Goal: Task Accomplishment & Management: Use online tool/utility

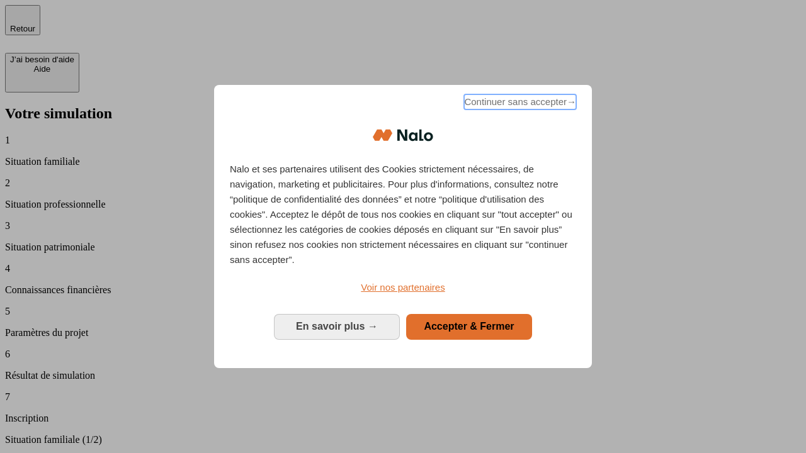
click at [519, 104] on span "Continuer sans accepter →" at bounding box center [520, 101] width 112 height 15
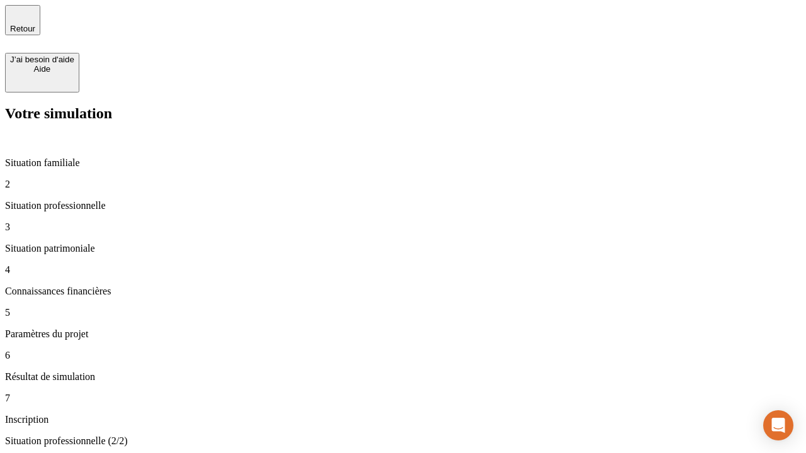
type input "30 000"
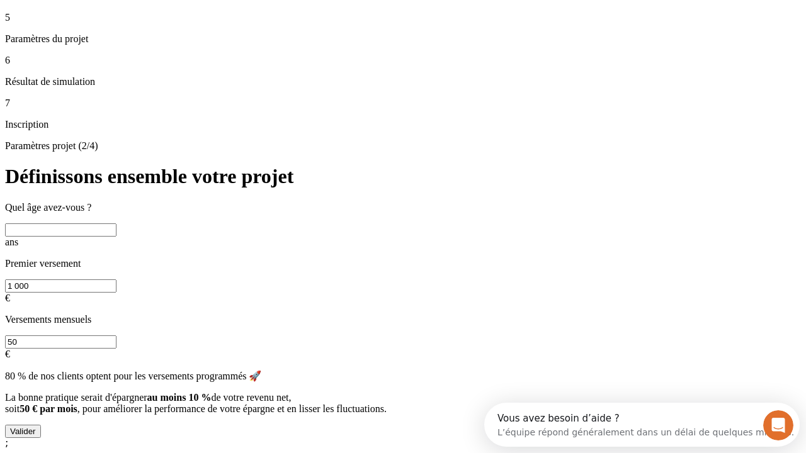
scroll to position [24, 0]
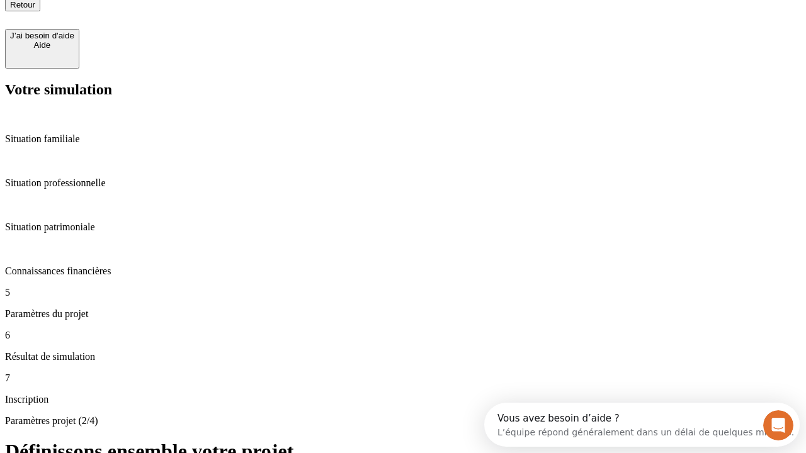
type input "25"
type input "1 000"
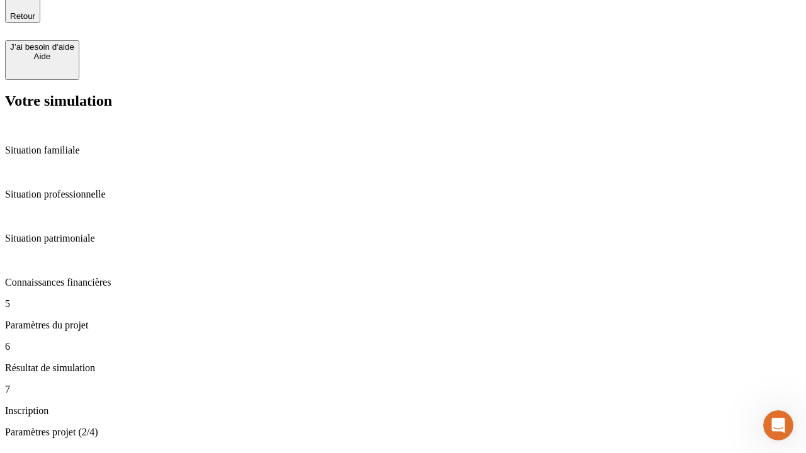
type input "640"
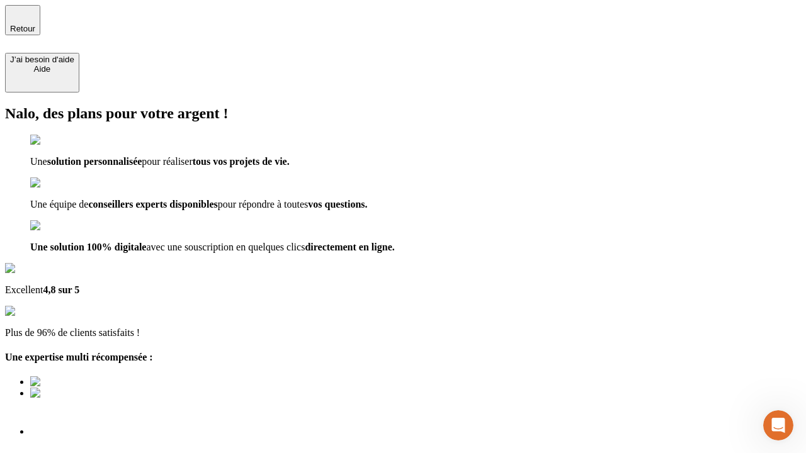
scroll to position [9, 0]
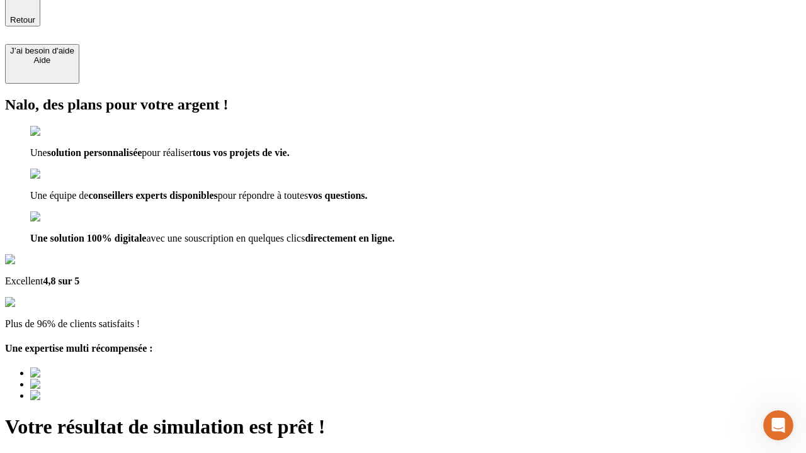
type input "[EMAIL_ADDRESS][PERSON_NAME][DOMAIN_NAME]"
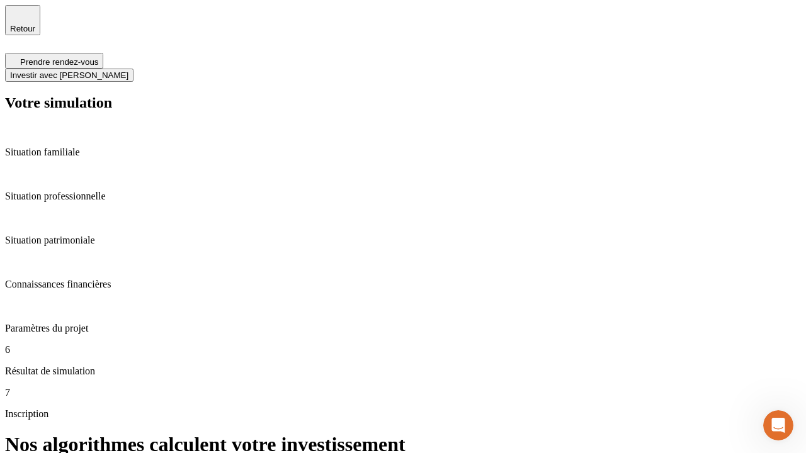
scroll to position [5, 0]
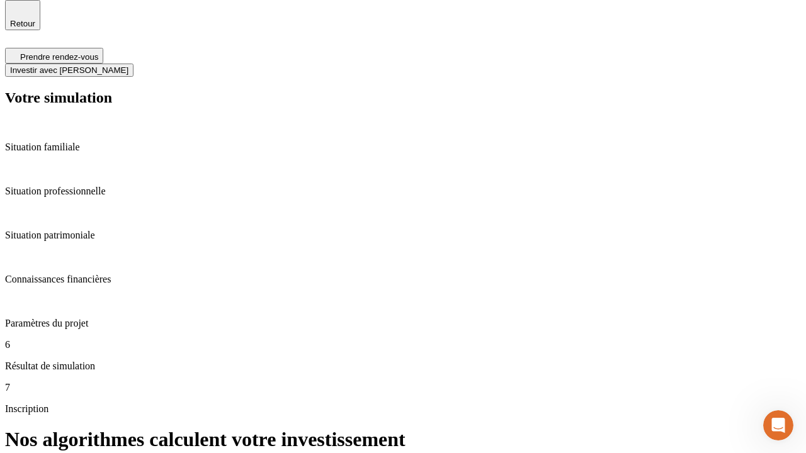
click at [128, 65] on span "Investir avec [PERSON_NAME]" at bounding box center [69, 69] width 118 height 9
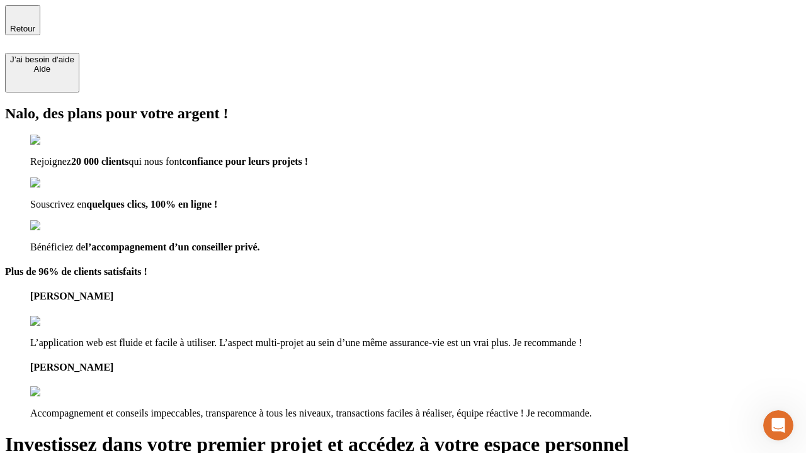
type input "abc"
